Goal: Task Accomplishment & Management: Use online tool/utility

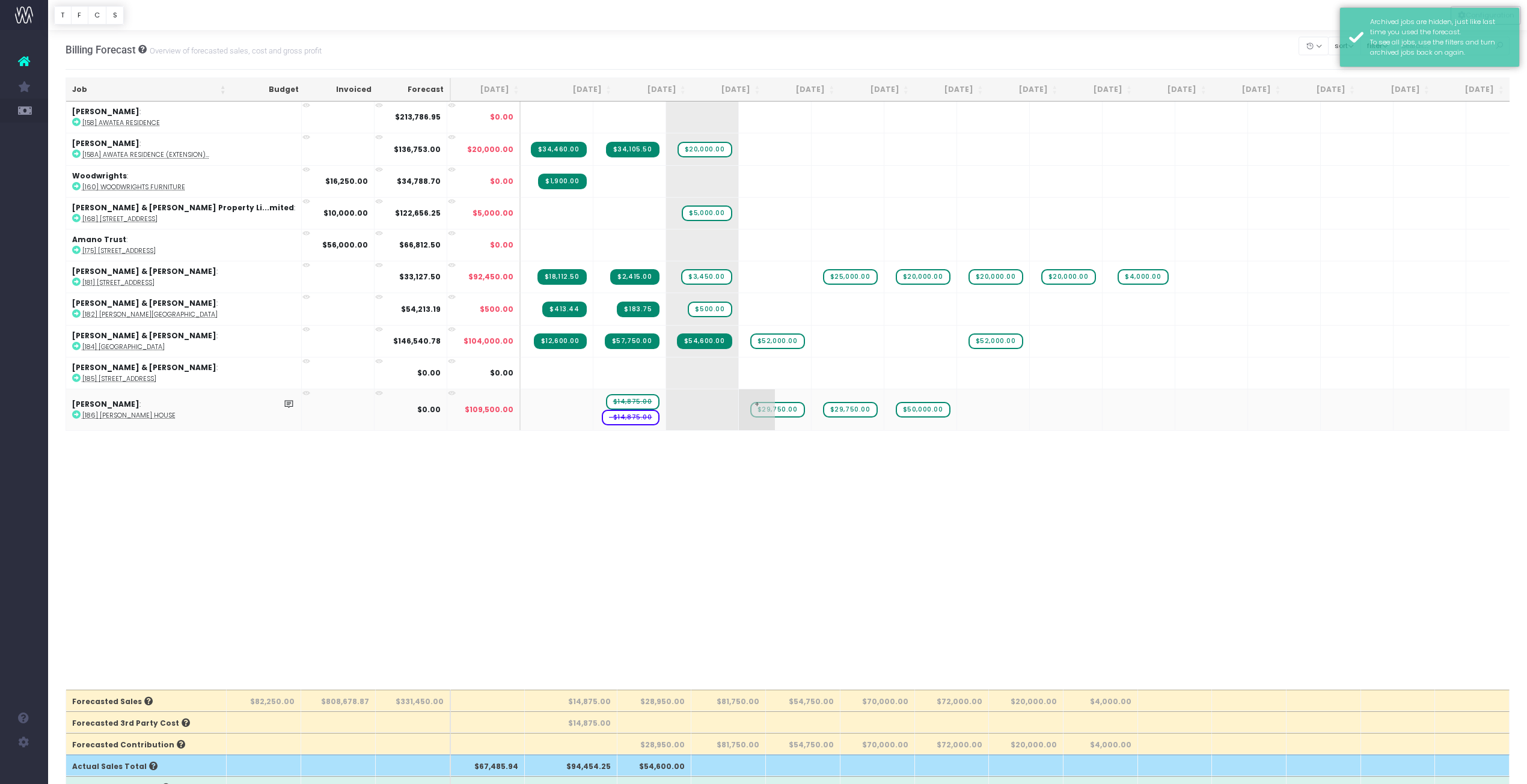
click at [750, 409] on span "$29,750.00" at bounding box center [777, 409] width 55 height 16
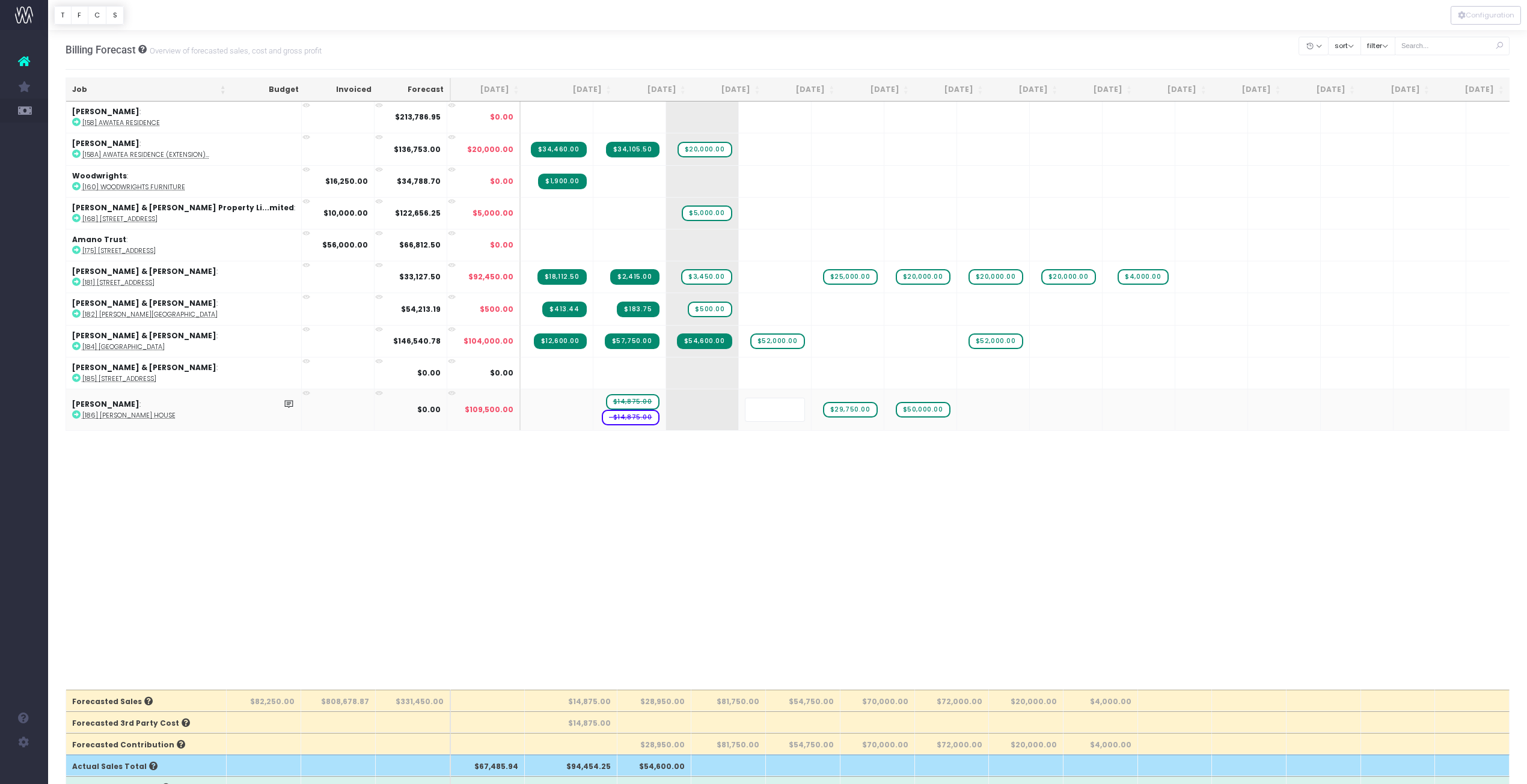
click at [778, 469] on body "Oh my... this is bad. [PERSON_NAME] wasn't able to load this page. Please conta…" at bounding box center [764, 392] width 1527 height 784
click at [811, 411] on span "+" at bounding box center [829, 409] width 36 height 41
click at [833, 462] on div "Job Budget Invoiced Forecast [DATE] Aug [DATE] Oct [DATE] Dec [DATE] Feb [DATE]…" at bounding box center [787, 395] width 1444 height 588
click at [823, 409] on span "$29,750.00" at bounding box center [850, 409] width 55 height 16
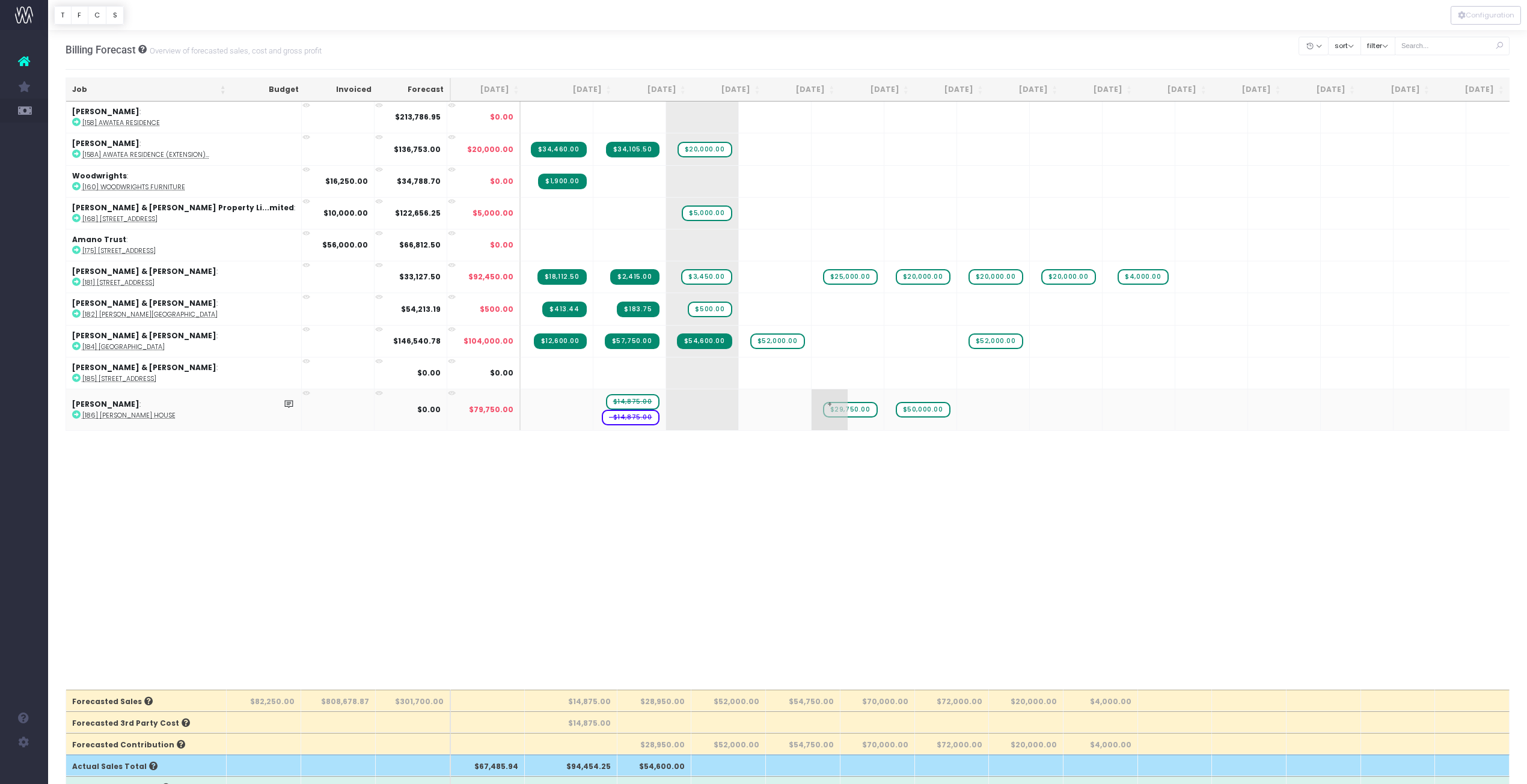
click at [823, 409] on span "$29,750.00" at bounding box center [850, 409] width 55 height 16
click at [829, 452] on body "Oh my... this is bad. [PERSON_NAME] wasn't able to load this page. Please conta…" at bounding box center [764, 392] width 1527 height 784
click at [896, 407] on span "$50,000.00" at bounding box center [923, 409] width 55 height 16
click at [885, 453] on body "Oh my... this is bad. [PERSON_NAME] wasn't able to load this page. Please conta…" at bounding box center [764, 392] width 1527 height 784
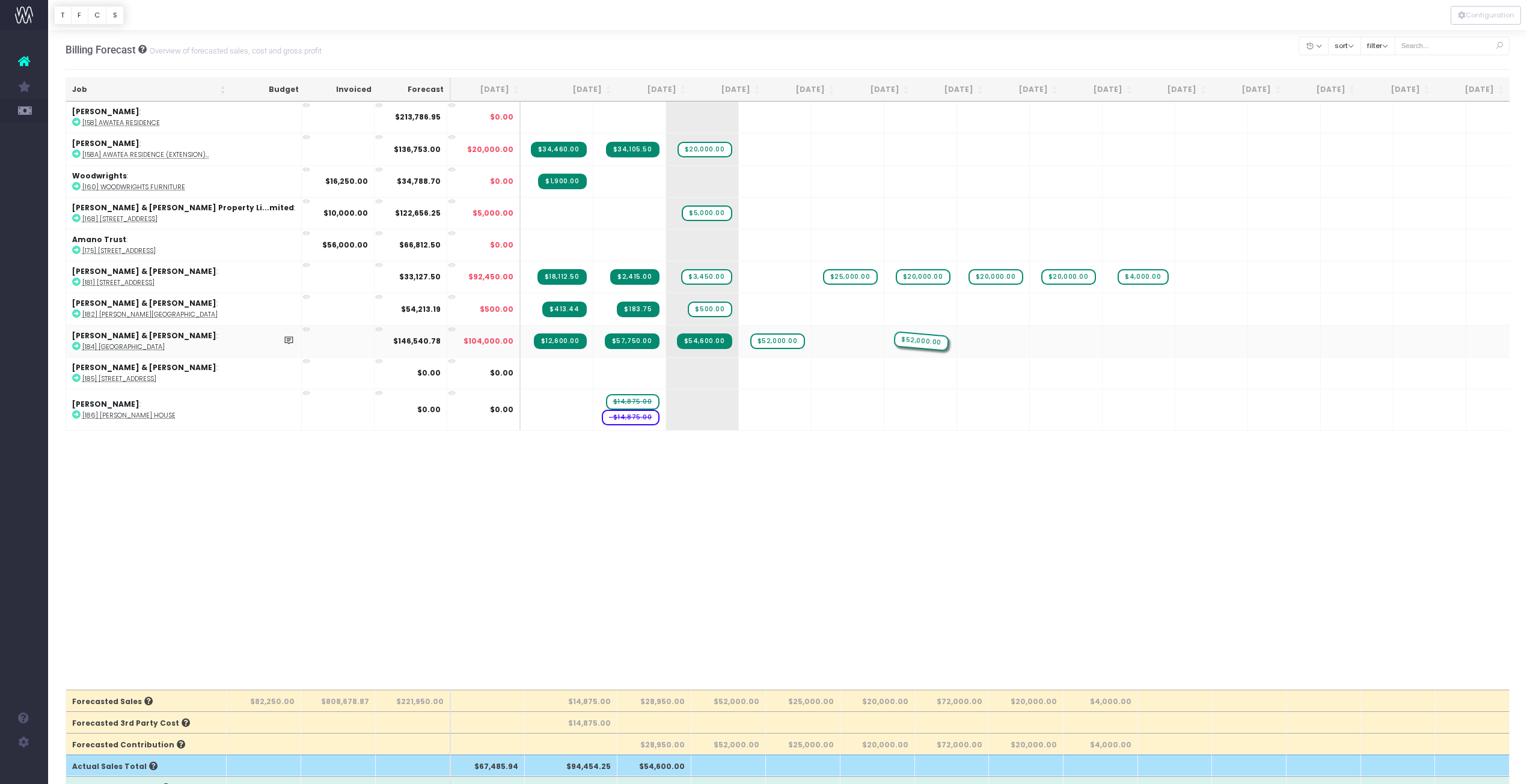
drag, startPoint x: 956, startPoint y: 339, endPoint x: 888, endPoint y: 341, distance: 68.0
click at [739, 151] on span "+" at bounding box center [757, 149] width 36 height 31
click at [826, 512] on body "Oh my... this is bad. [PERSON_NAME] wasn't able to load this page. Please conta…" at bounding box center [764, 392] width 1527 height 784
click at [745, 151] on span "-$156,753.00" at bounding box center [775, 149] width 61 height 16
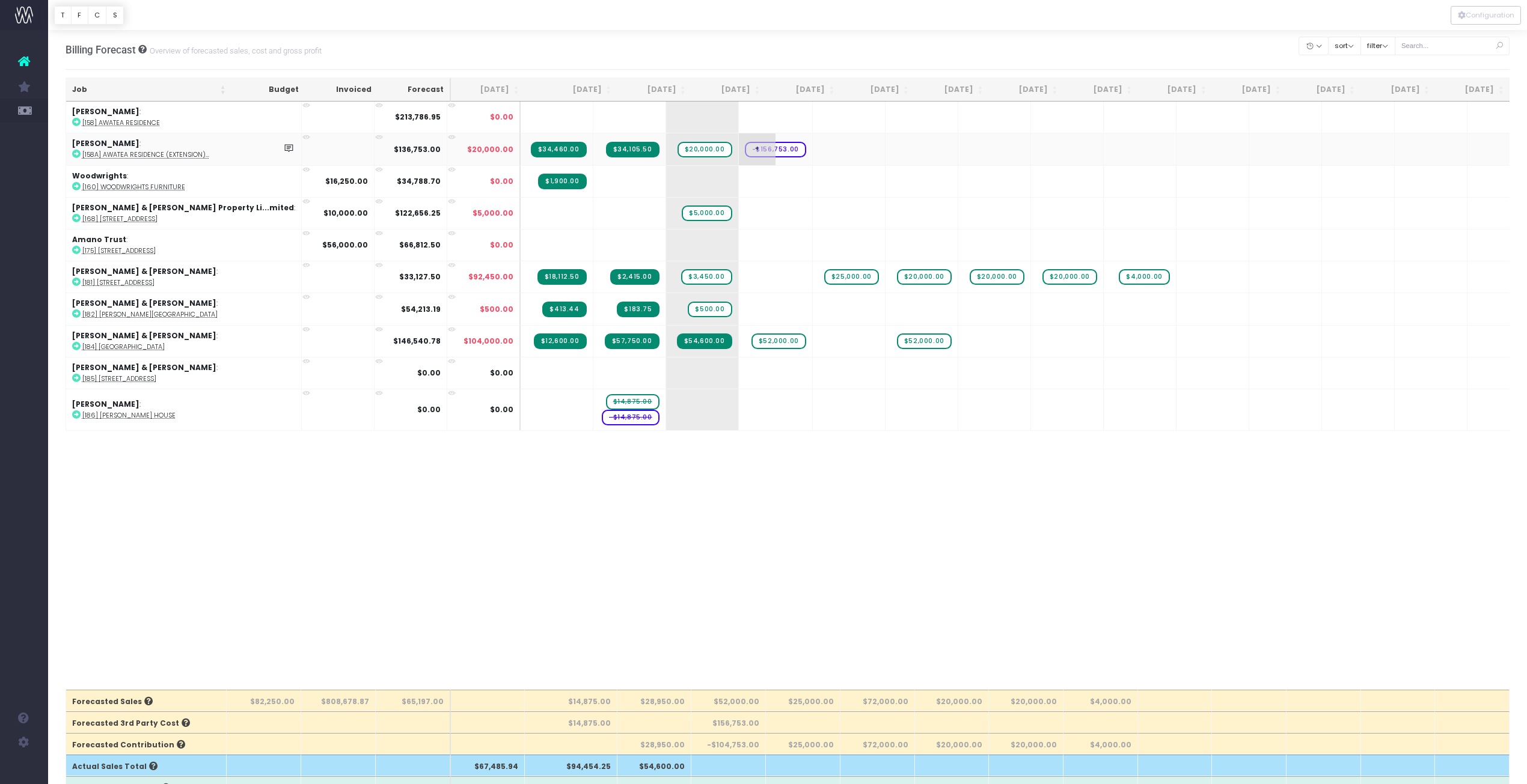
click at [745, 151] on span "-$156,753.00" at bounding box center [775, 149] width 61 height 16
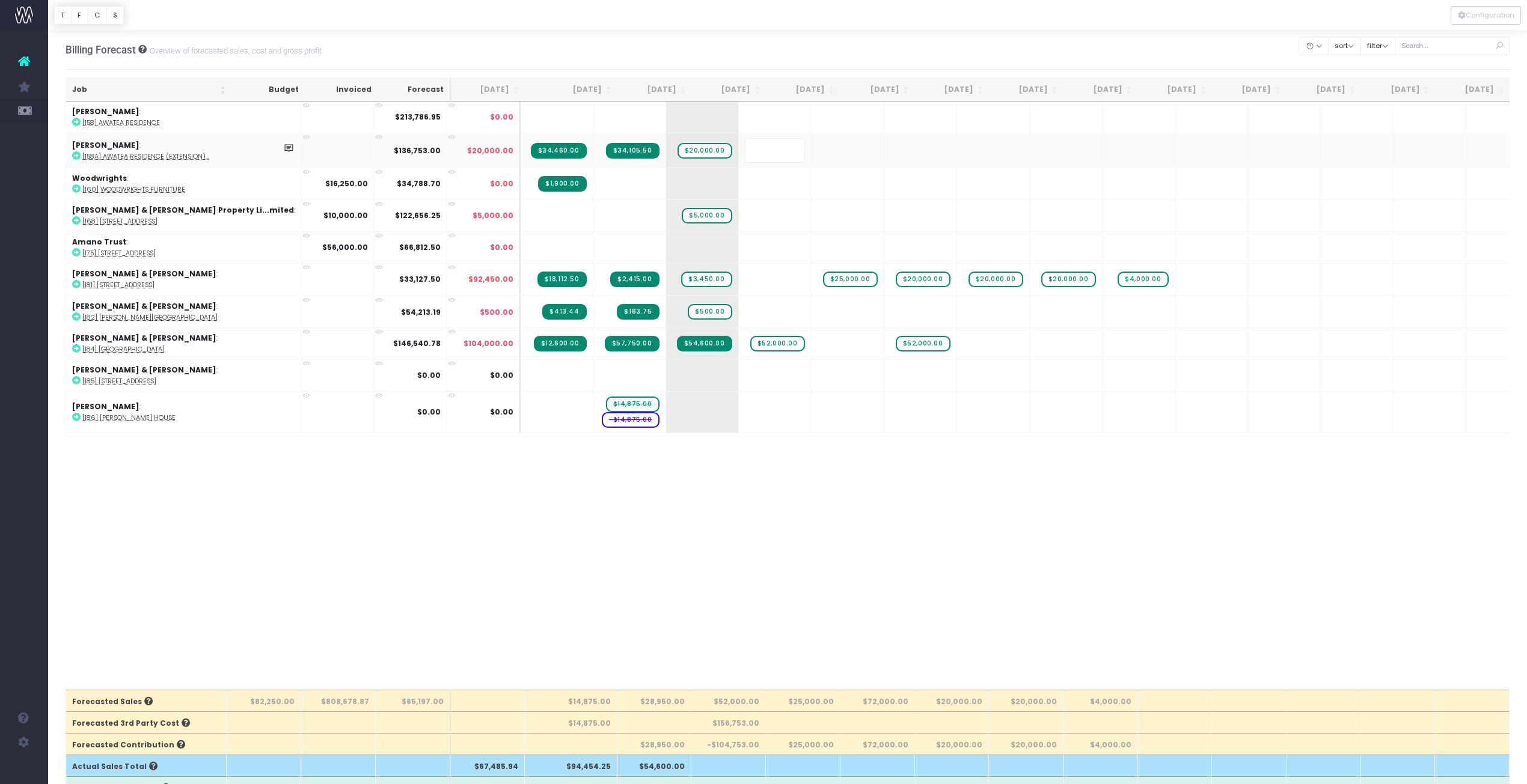
click at [728, 550] on body "Oh my... this is bad. [PERSON_NAME] wasn't able to load this page. Please conta…" at bounding box center [764, 392] width 1527 height 784
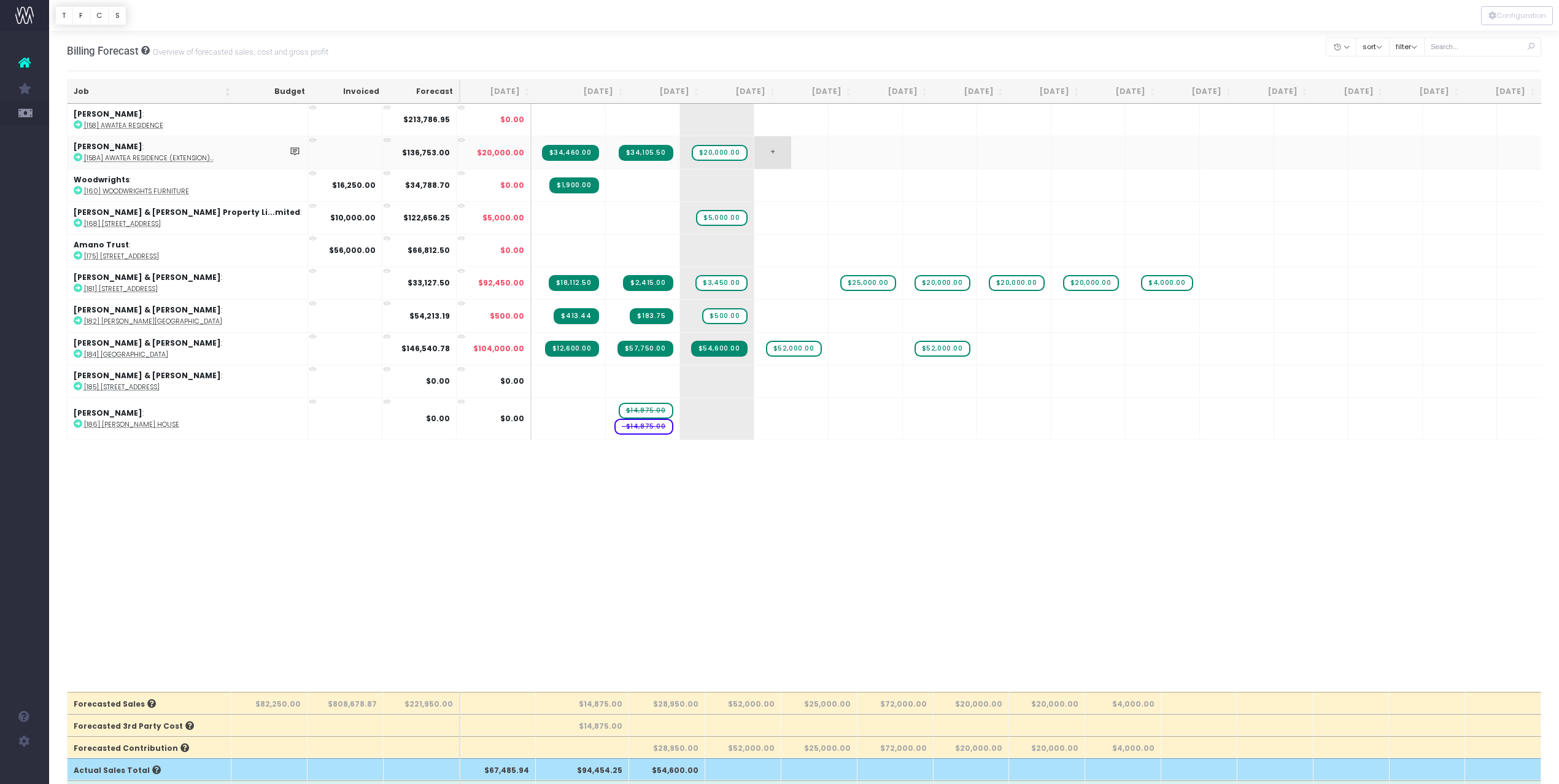
click at [754, 154] on span "+" at bounding box center [772, 152] width 37 height 32
type input "13750"
drag, startPoint x: 872, startPoint y: 349, endPoint x: 886, endPoint y: 344, distance: 14.9
drag, startPoint x: 1130, startPoint y: 281, endPoint x: 1172, endPoint y: 281, distance: 42.0
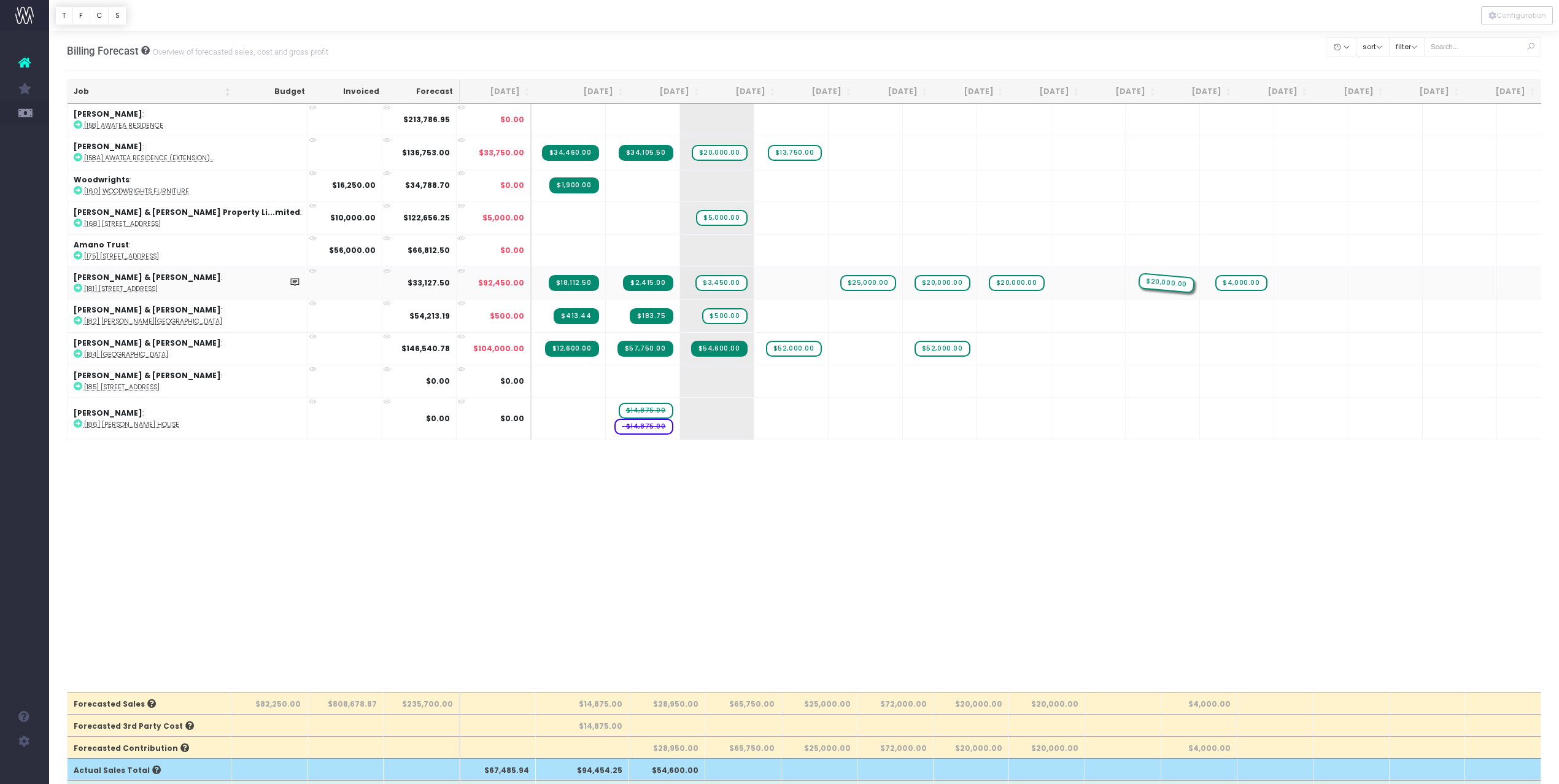
drag, startPoint x: 1057, startPoint y: 284, endPoint x: 1095, endPoint y: 285, distance: 38.0
drag, startPoint x: 981, startPoint y: 282, endPoint x: 1029, endPoint y: 286, distance: 48.2
drag, startPoint x: 911, startPoint y: 284, endPoint x: 956, endPoint y: 284, distance: 45.0
drag, startPoint x: 840, startPoint y: 284, endPoint x: 875, endPoint y: 279, distance: 35.4
click at [875, 279] on div at bounding box center [780, 392] width 1559 height 784
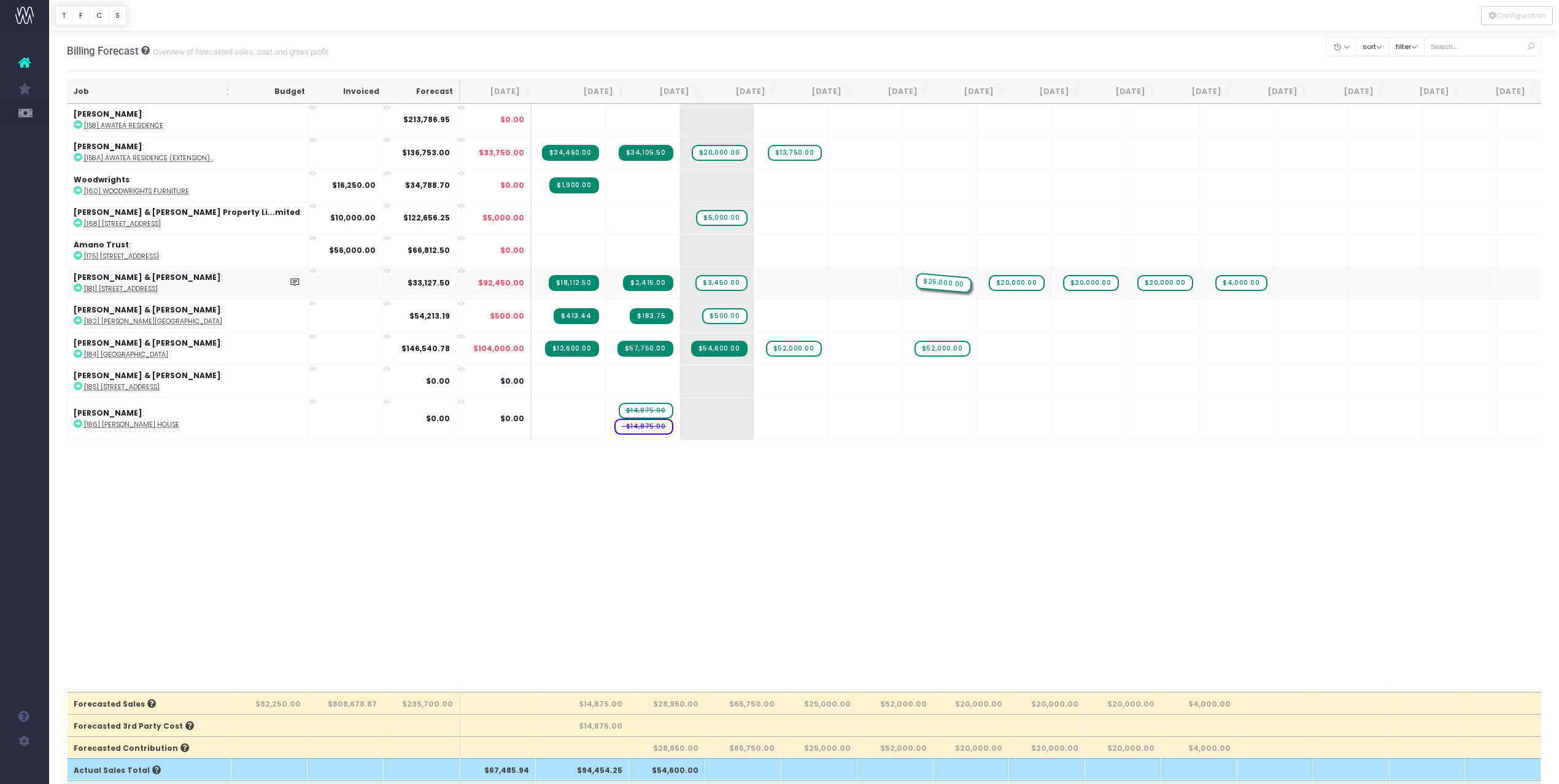
drag, startPoint x: 835, startPoint y: 283, endPoint x: 896, endPoint y: 287, distance: 61.1
